Goal: Contribute content: Add original content to the website for others to see

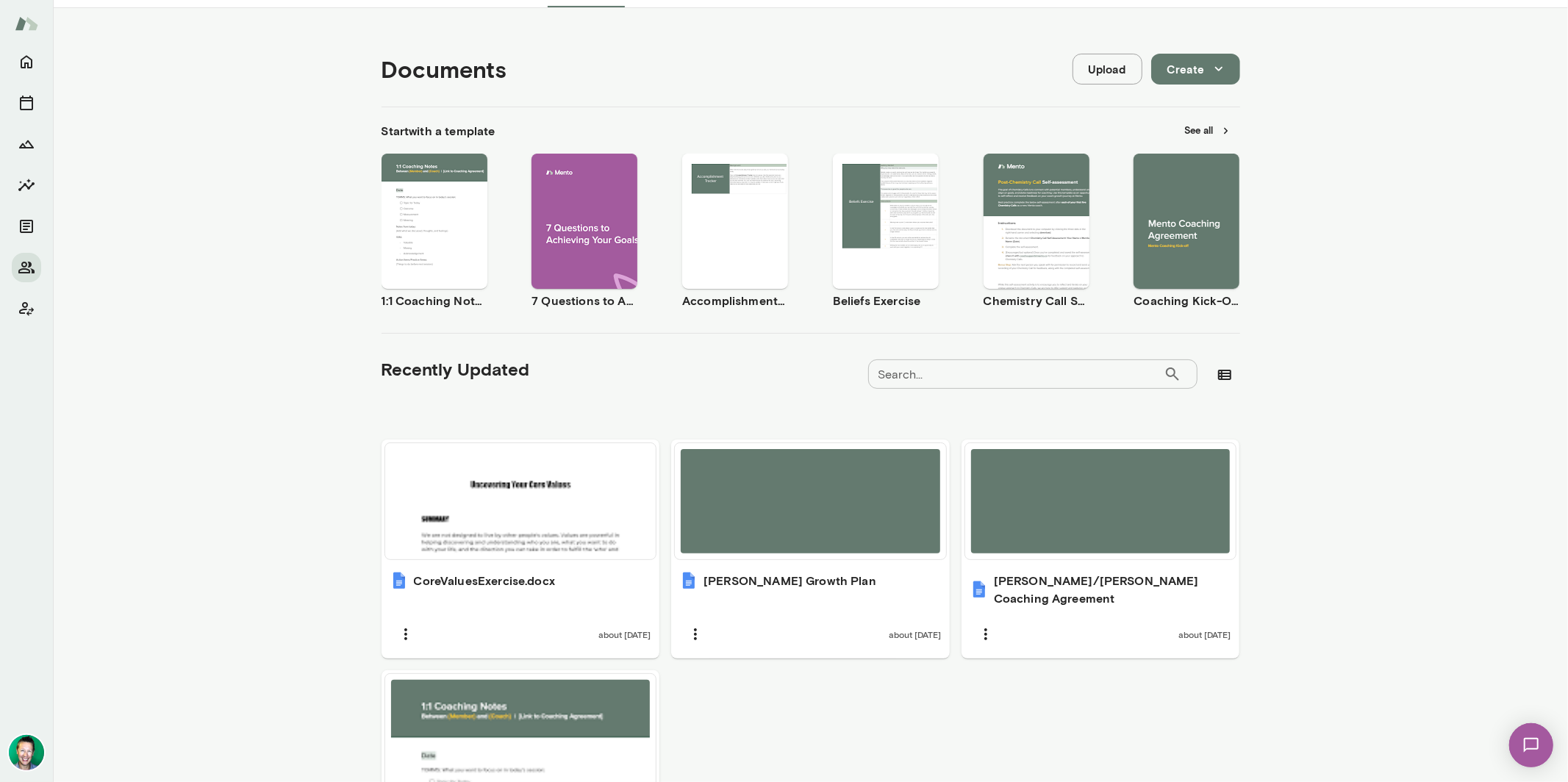
scroll to position [129, 0]
click at [1111, 69] on button "Upload" at bounding box center [1107, 69] width 70 height 31
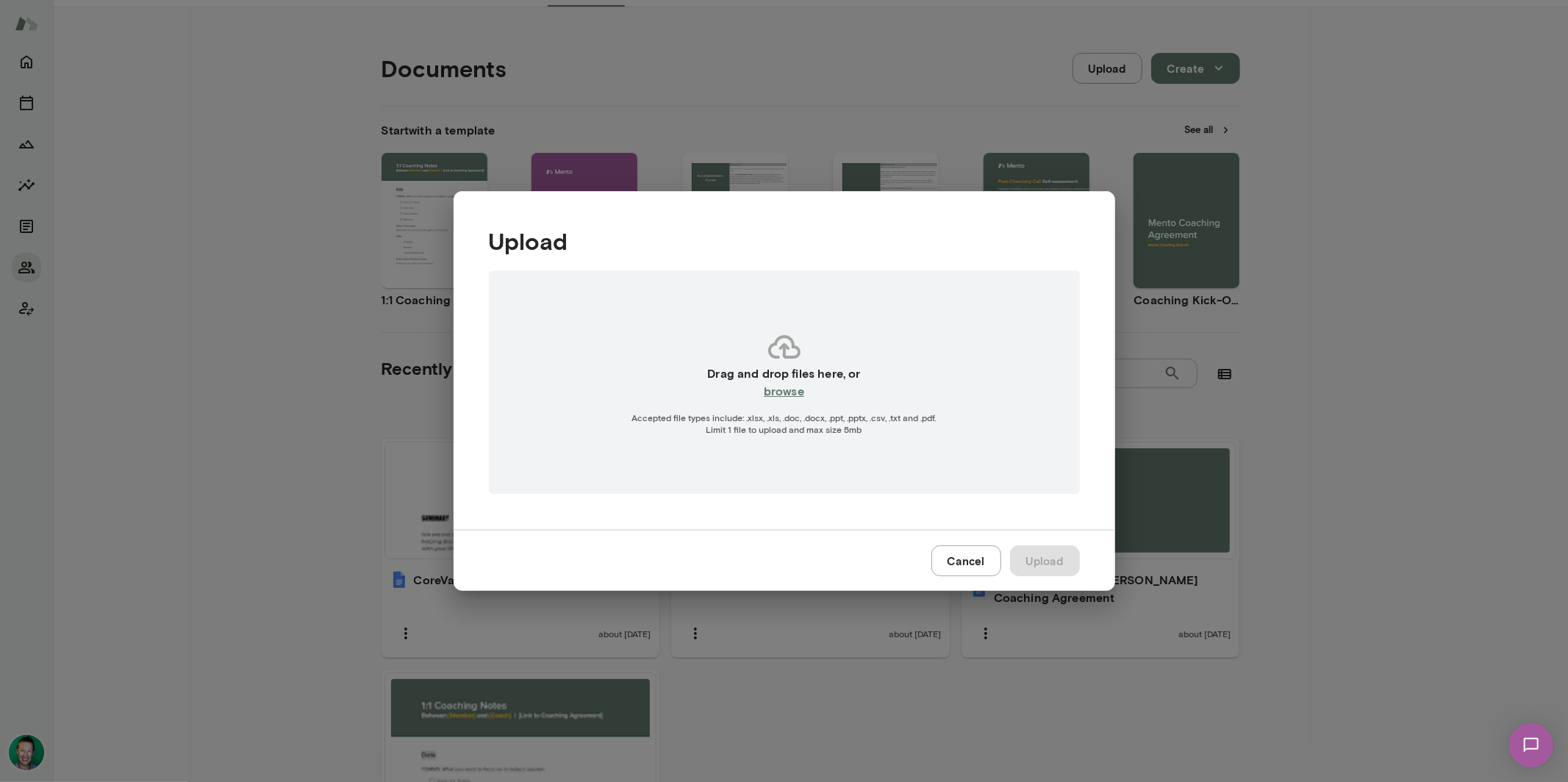
click at [788, 390] on h6 "browse" at bounding box center [784, 391] width 41 height 17
type input "**********"
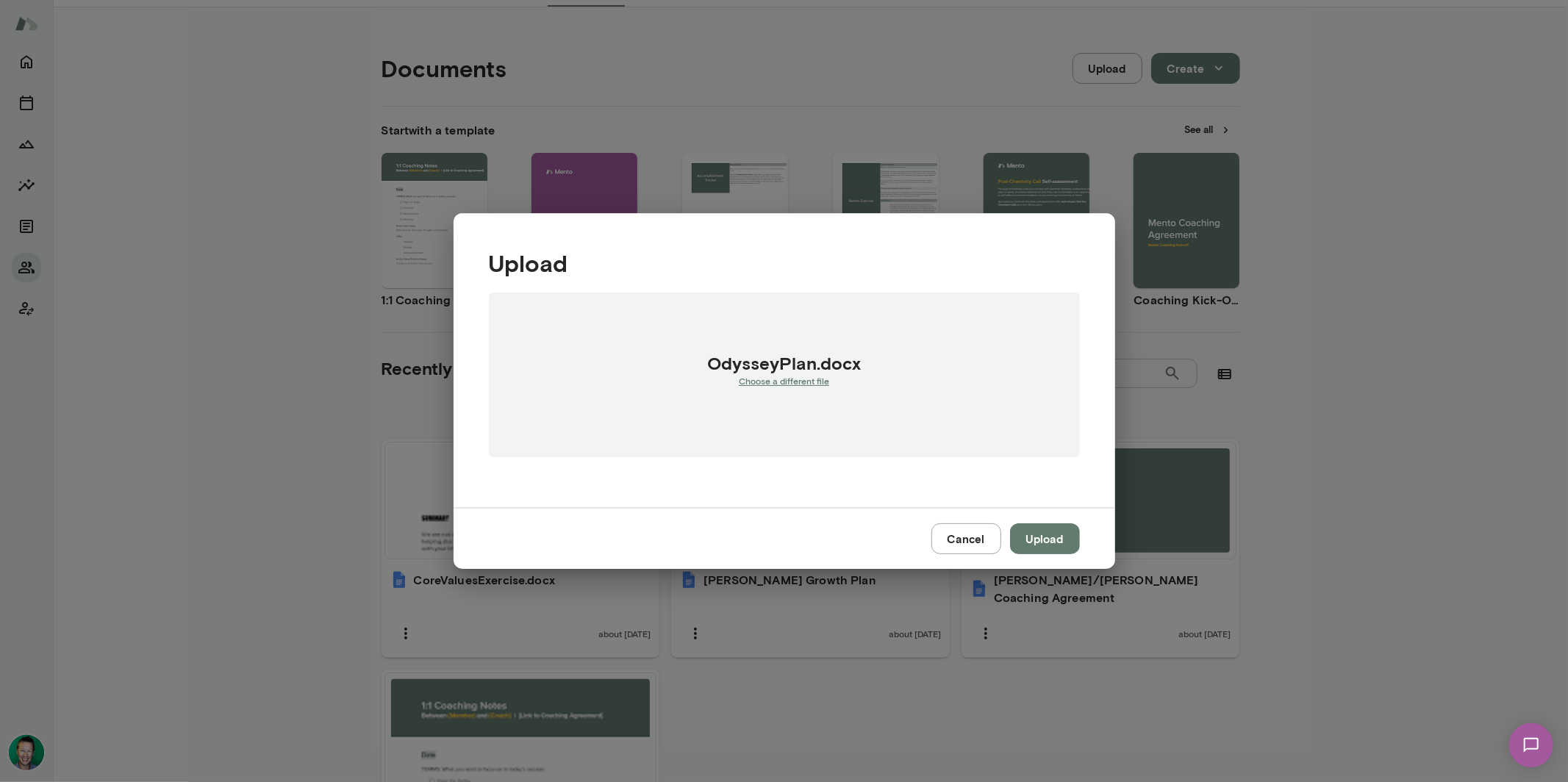
click at [1057, 537] on button "Upload" at bounding box center [1045, 539] width 70 height 31
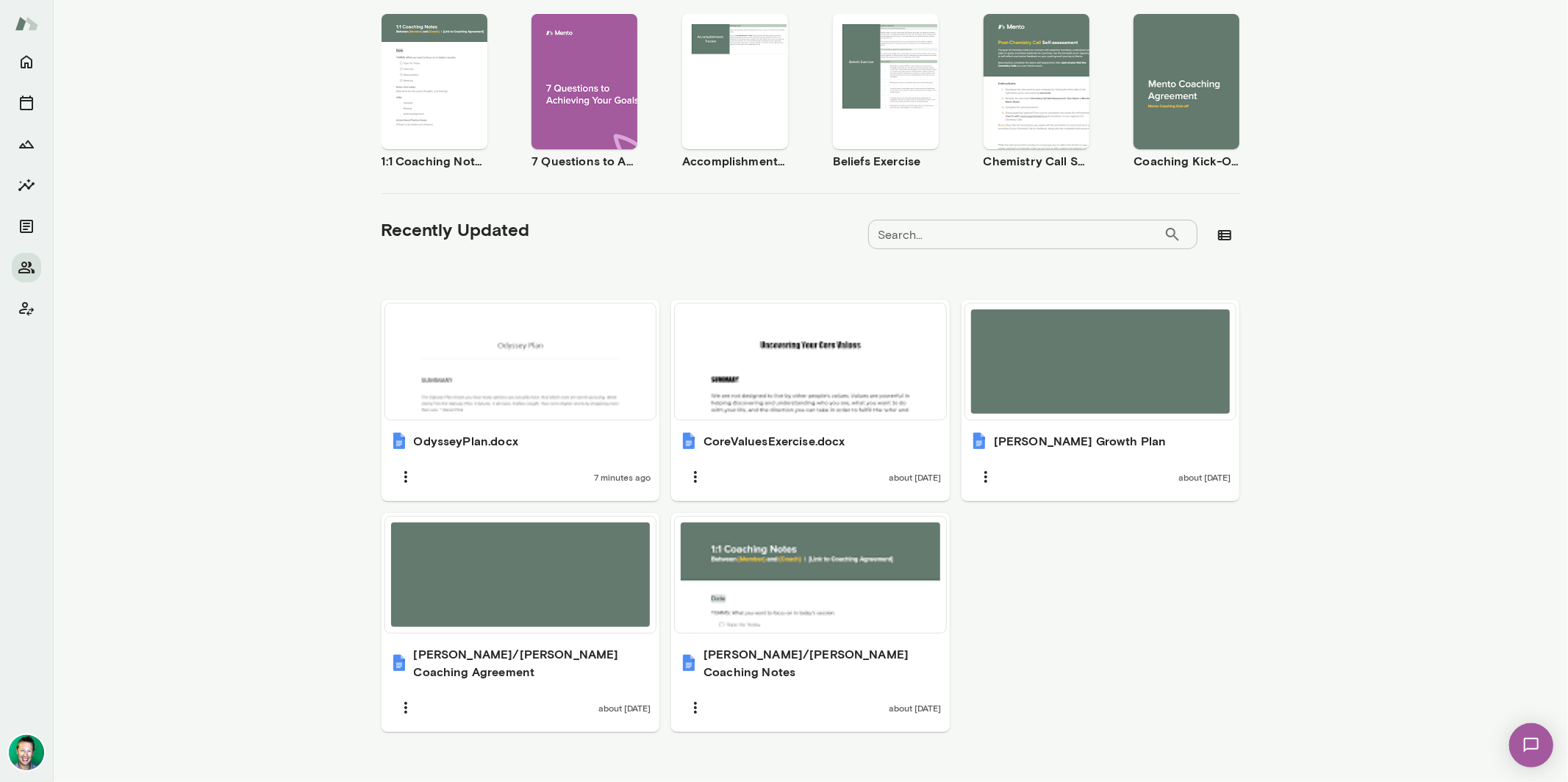
scroll to position [270, 0]
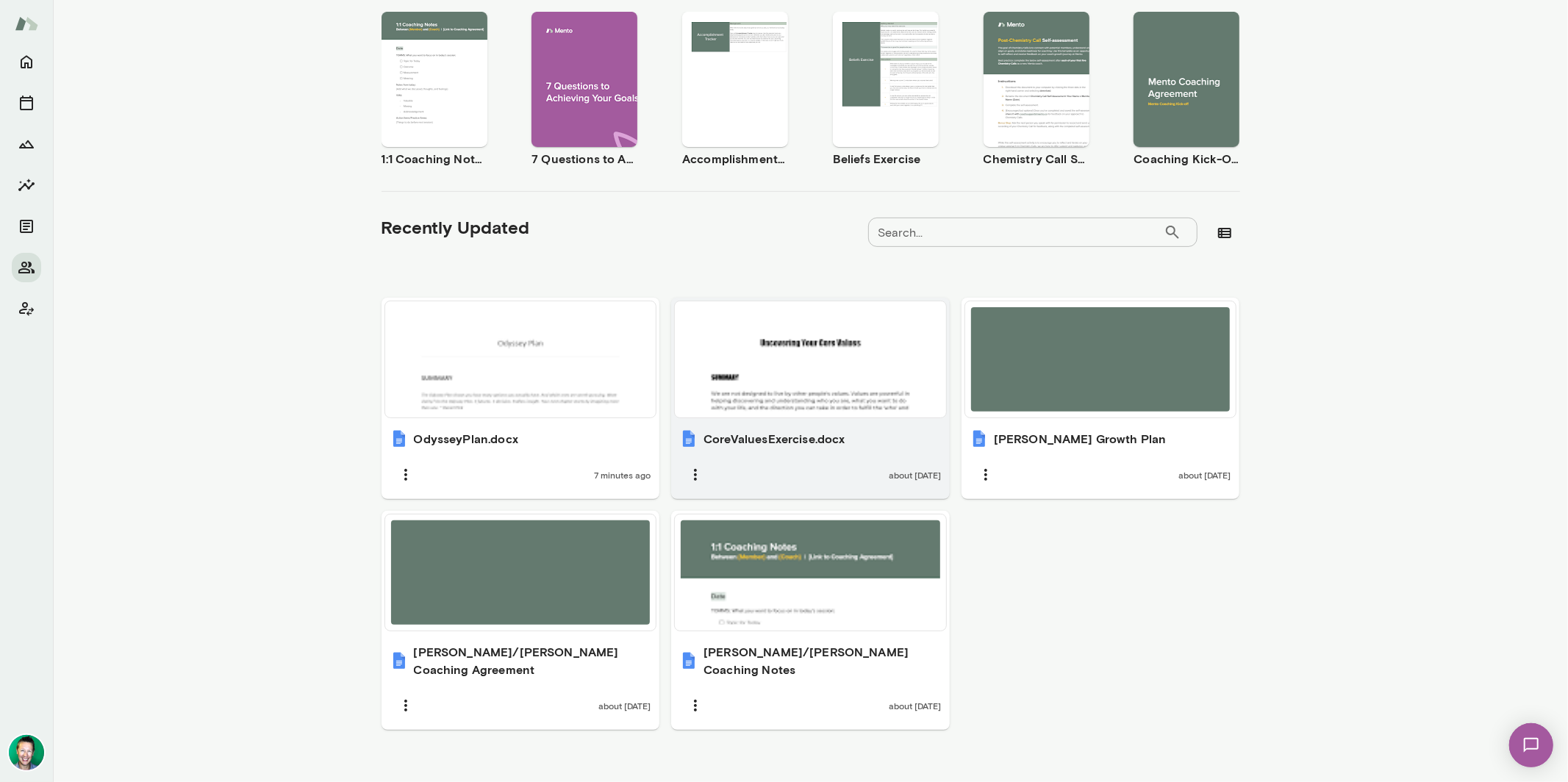
click at [772, 404] on div at bounding box center [810, 360] width 259 height 105
click at [0, 0] on div "[PERSON_NAME] Engineering Manager, Shippo (GMT-05:00) [GEOGRAPHIC_DATA] Overvie…" at bounding box center [784, 391] width 1568 height 782
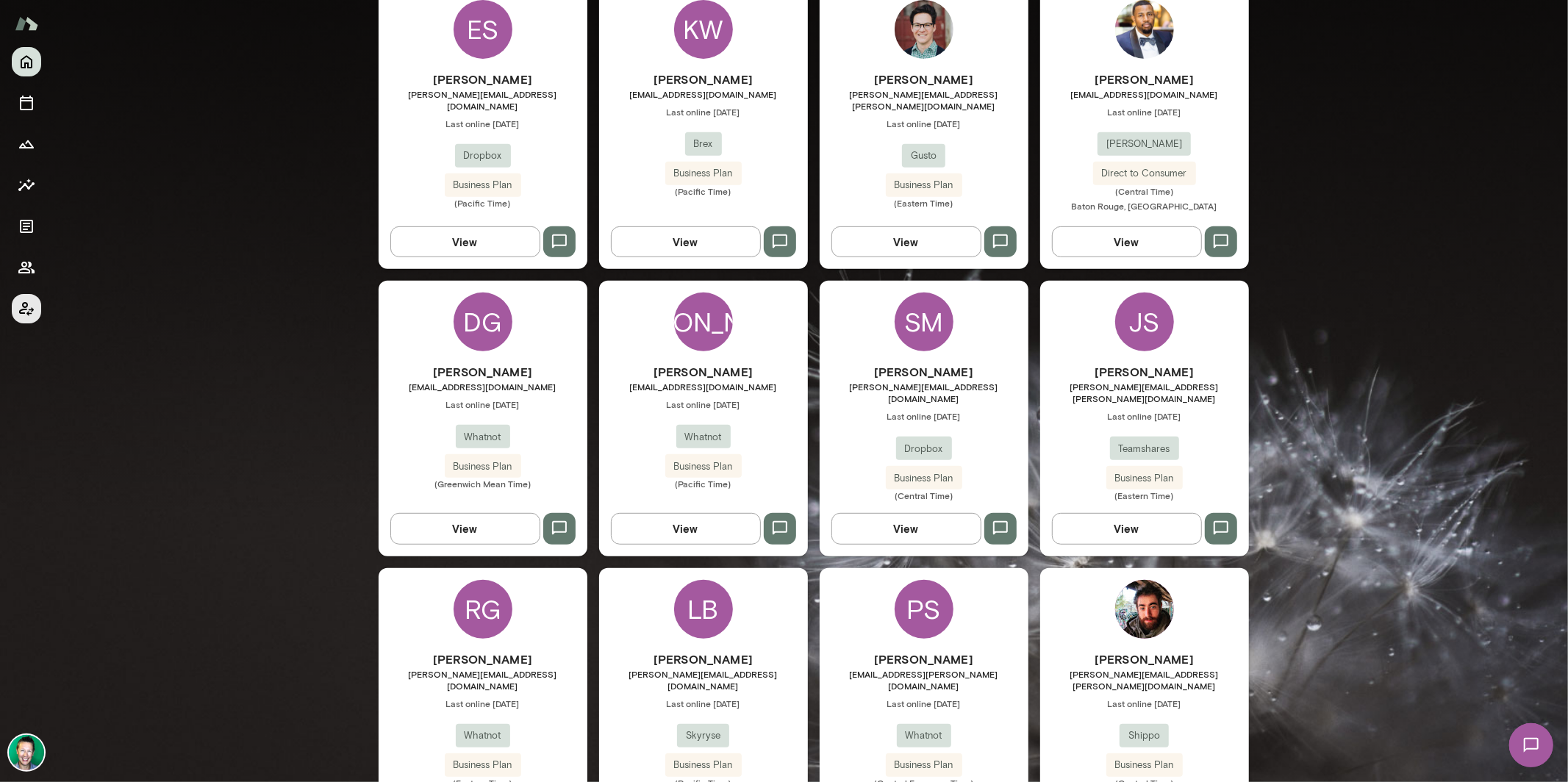
scroll to position [454, 0]
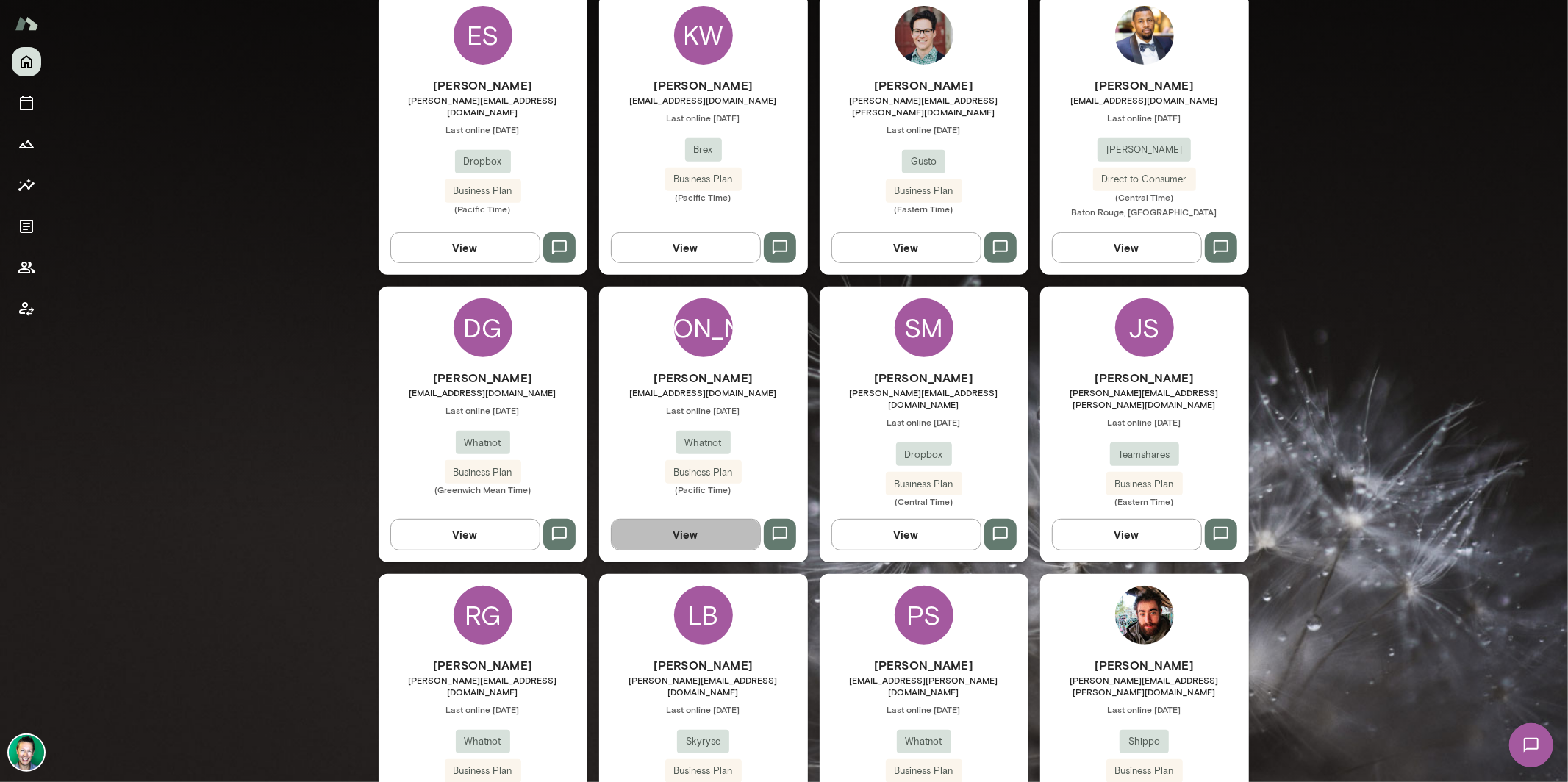
click at [679, 528] on button "View" at bounding box center [685, 534] width 150 height 31
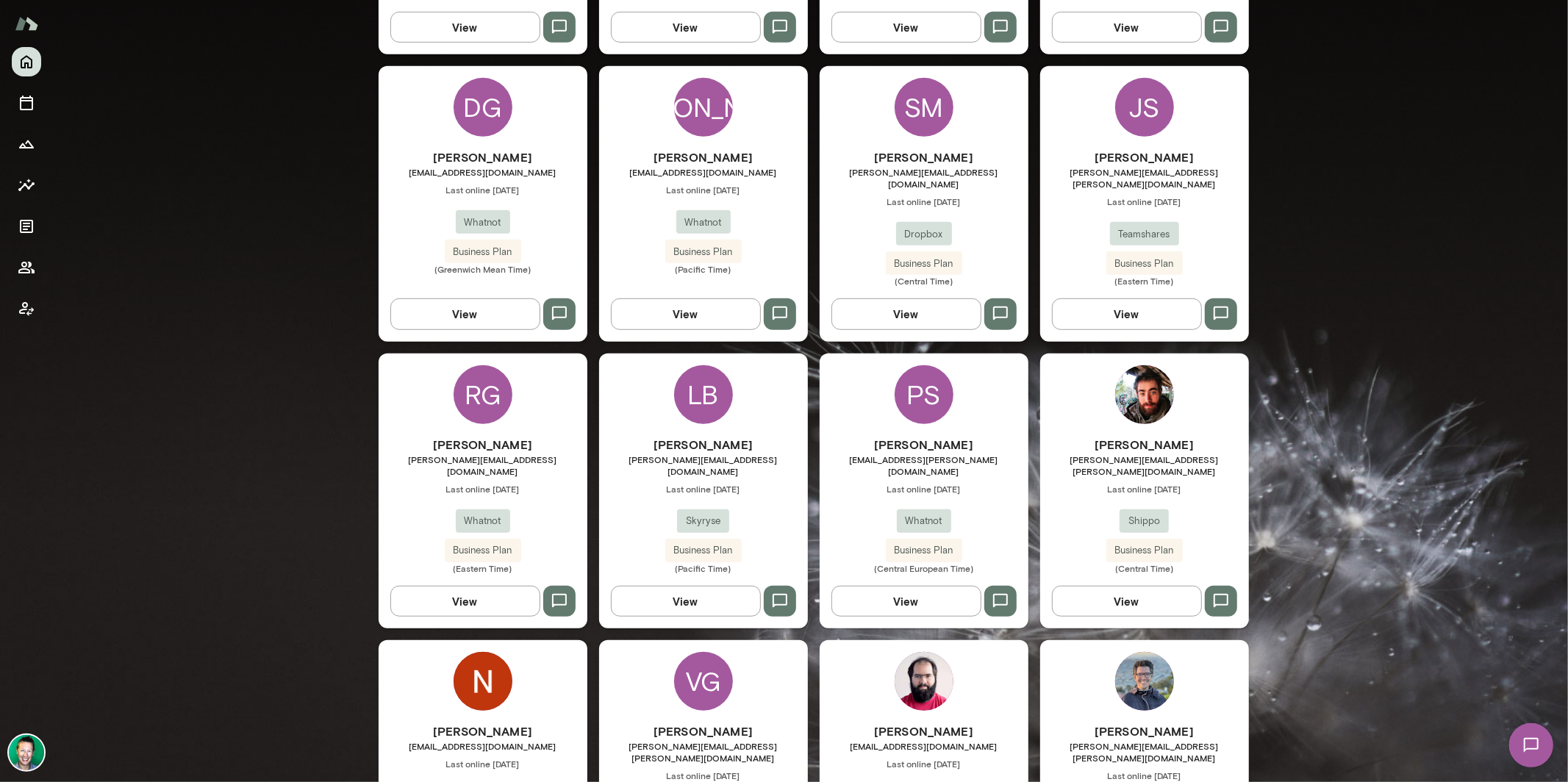
scroll to position [677, 0]
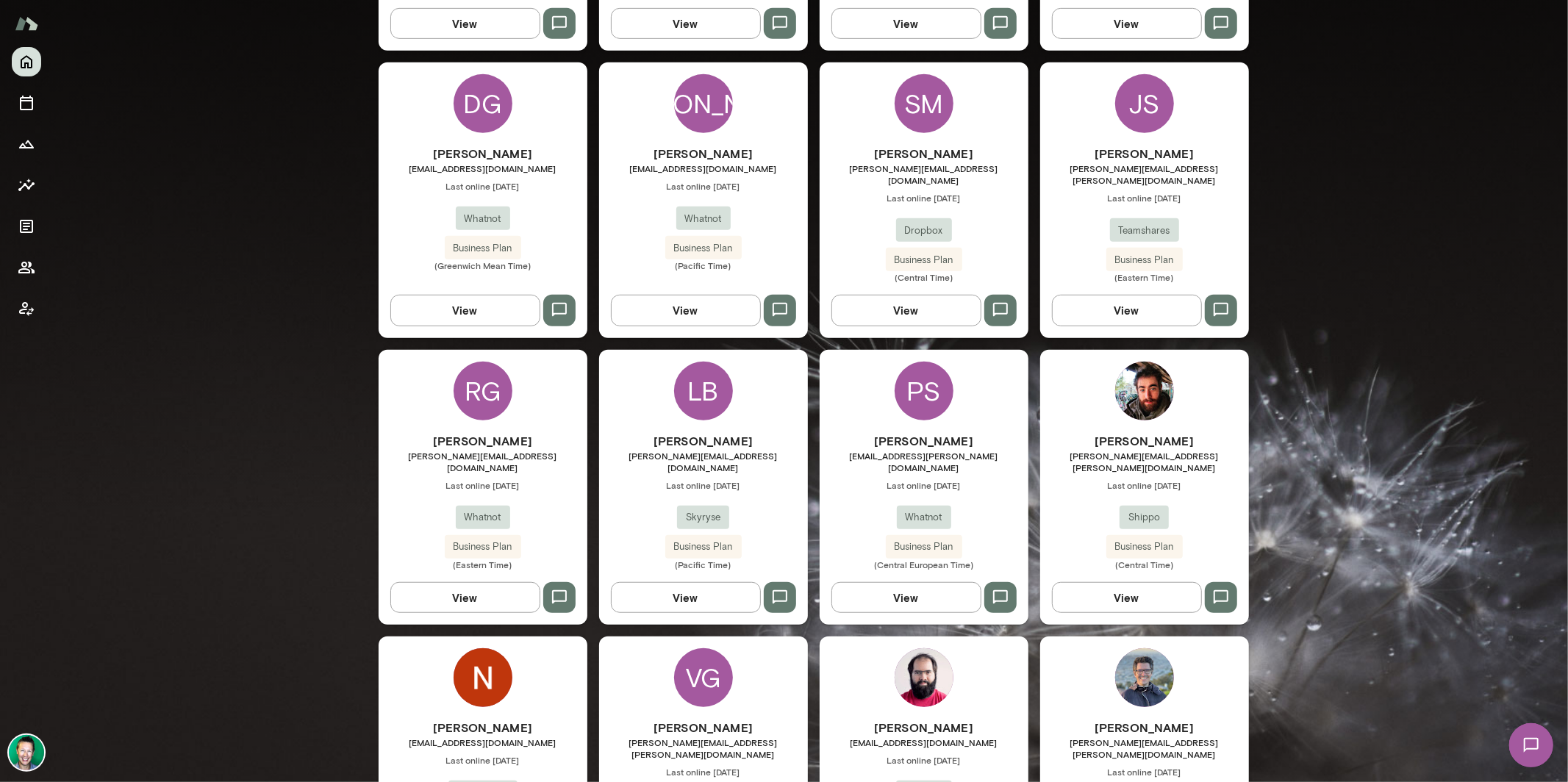
click at [1134, 583] on button "View" at bounding box center [1127, 598] width 150 height 31
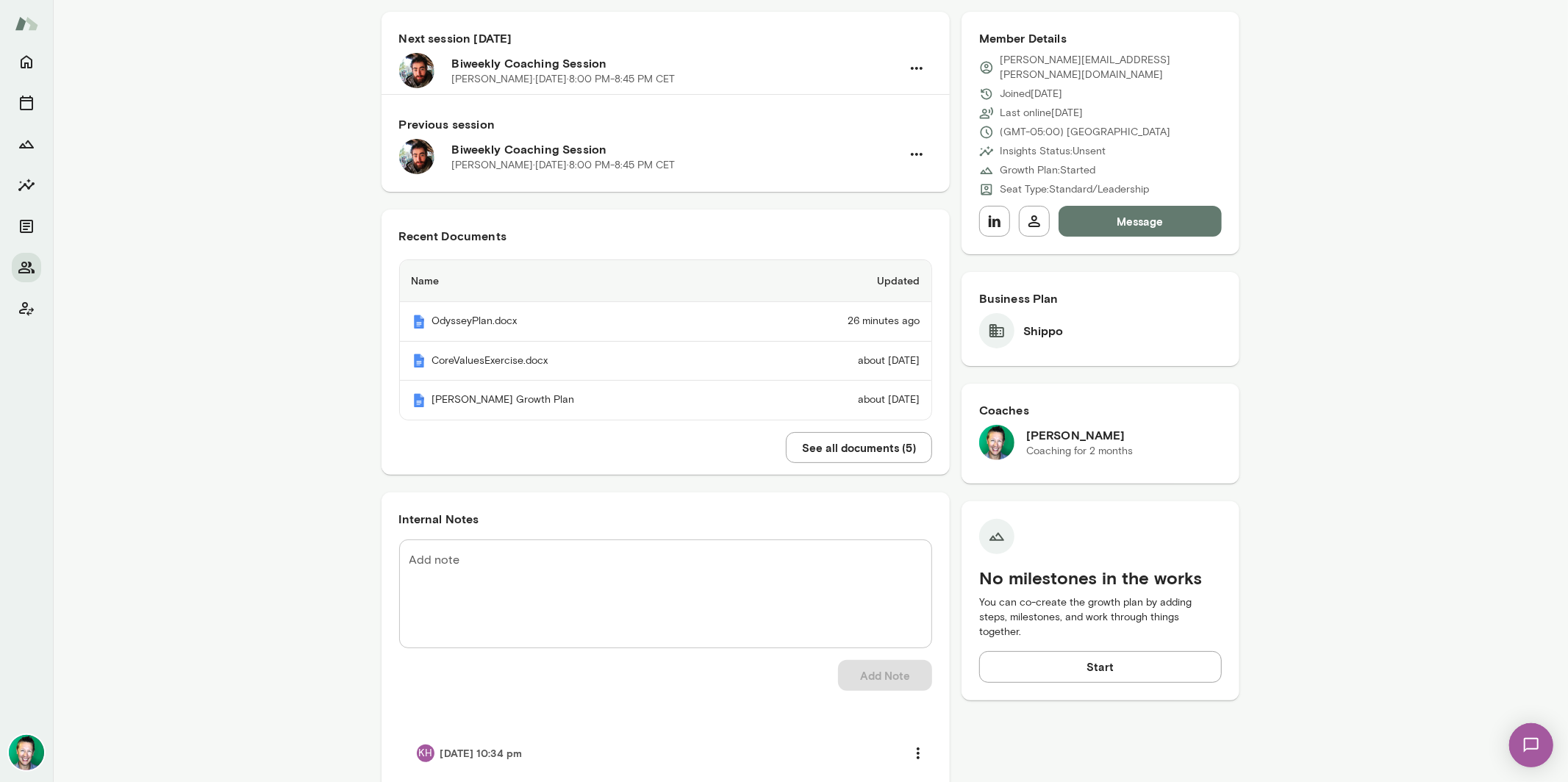
scroll to position [129, 0]
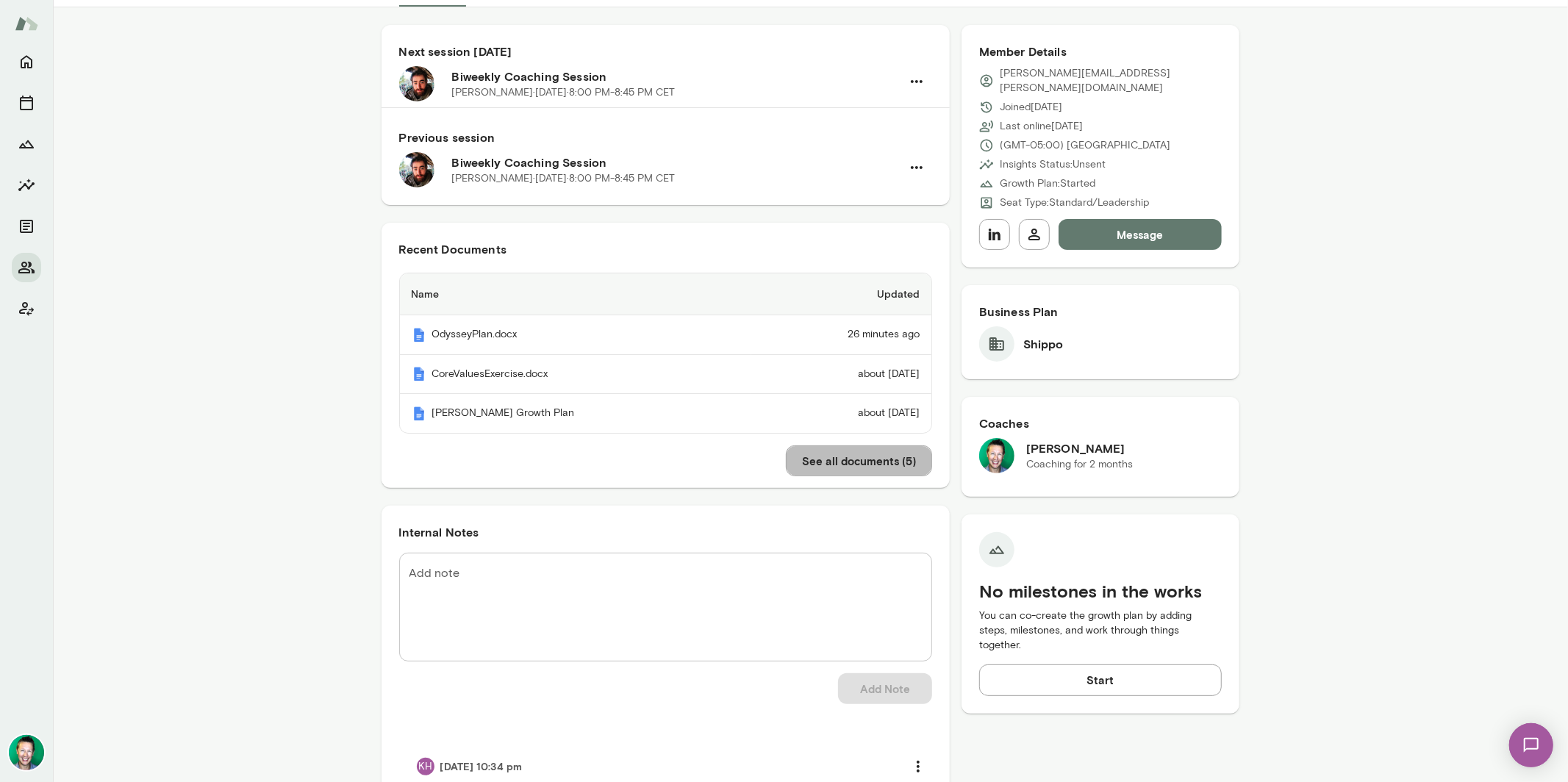
click at [900, 466] on button "See all documents ( 5 )" at bounding box center [859, 461] width 146 height 31
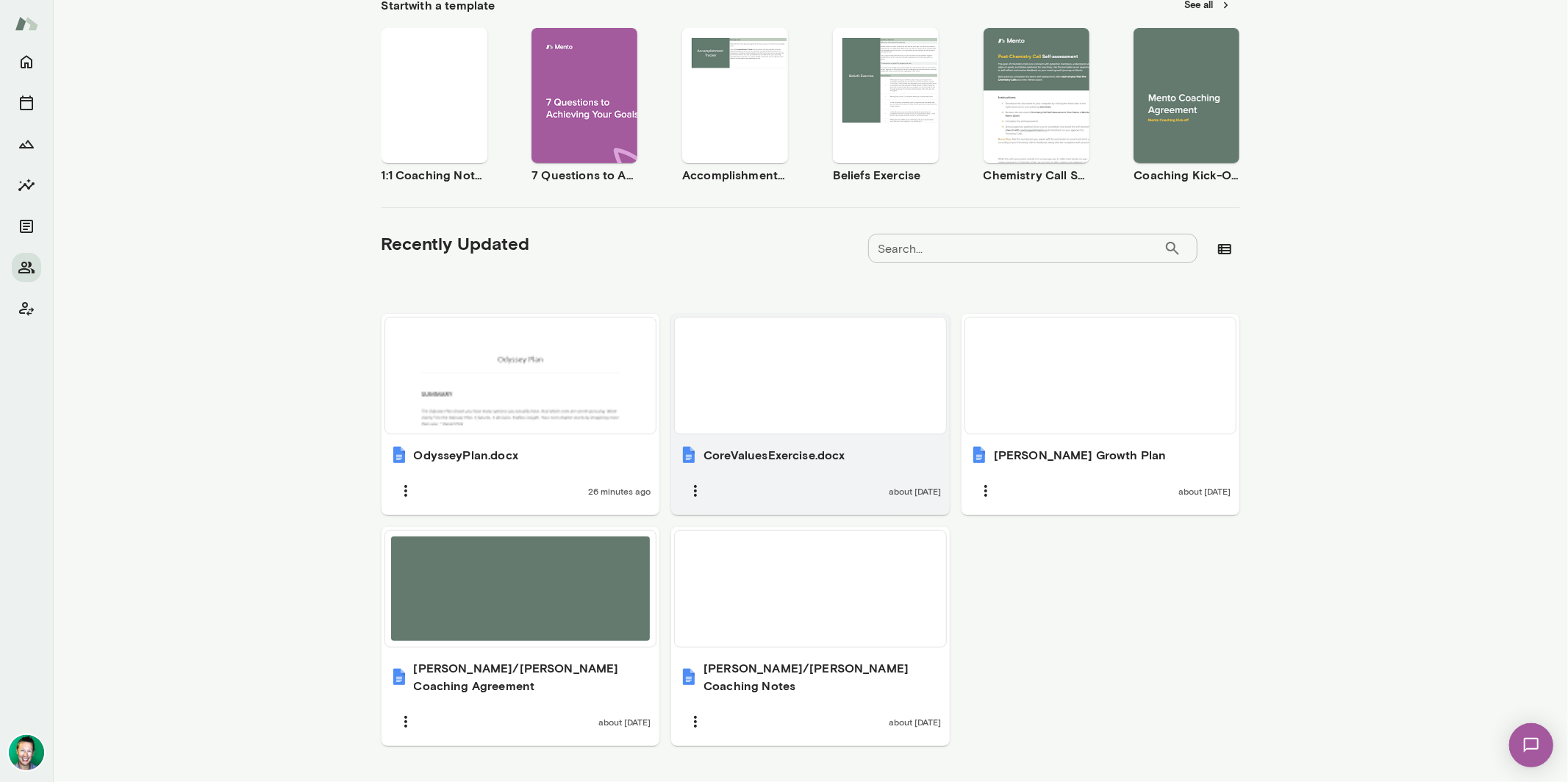
scroll to position [270, 0]
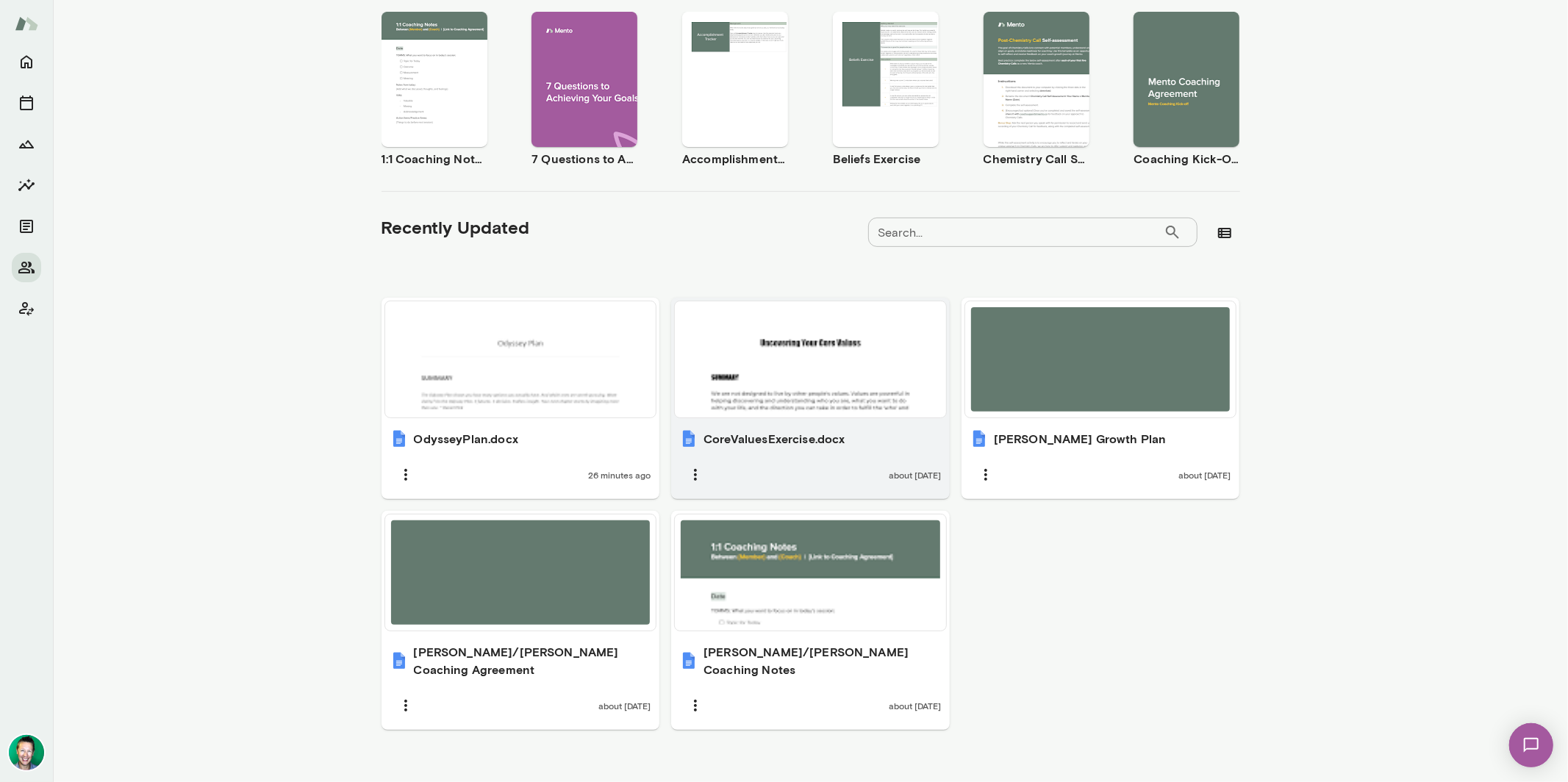
click at [760, 381] on div at bounding box center [810, 360] width 259 height 105
